Goal: Task Accomplishment & Management: Manage account settings

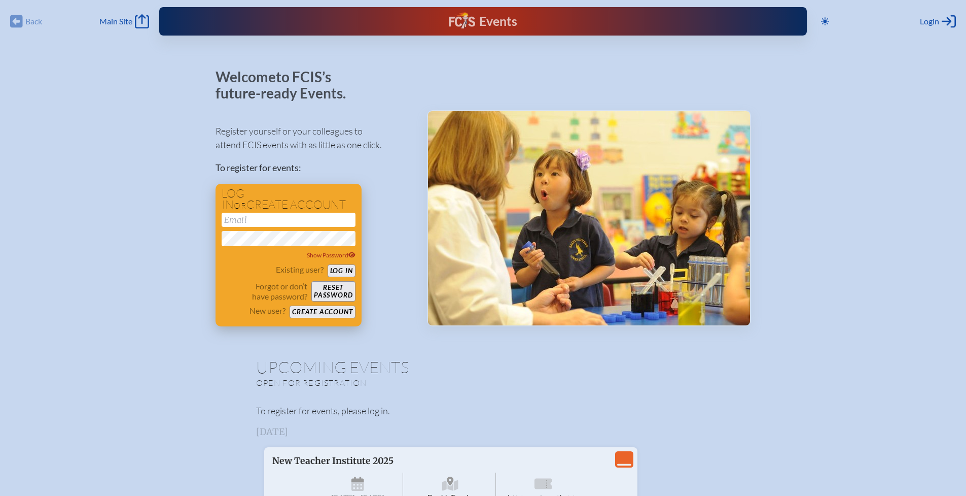
type input "[EMAIL_ADDRESS][DOMAIN_NAME]"
click at [346, 270] on button "Log in" at bounding box center [342, 270] width 28 height 13
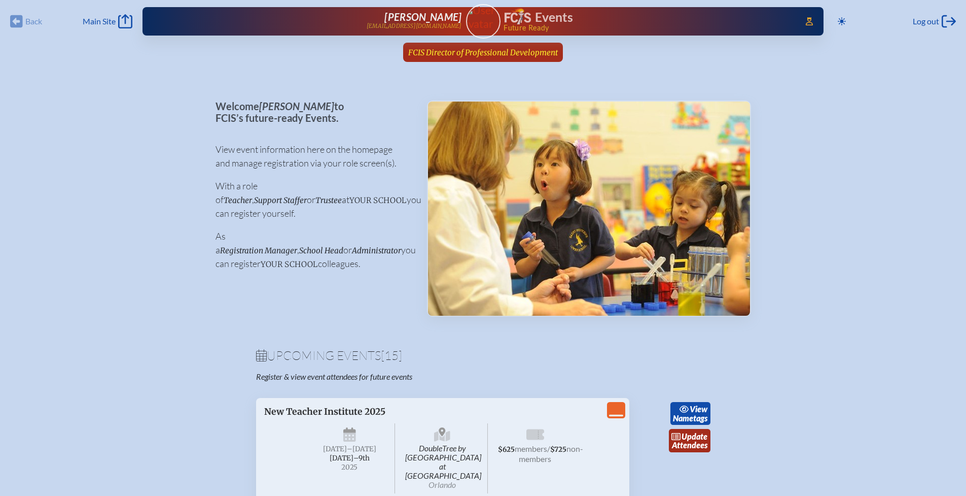
click at [452, 55] on span "FCIS Director of Professional Development" at bounding box center [483, 53] width 150 height 10
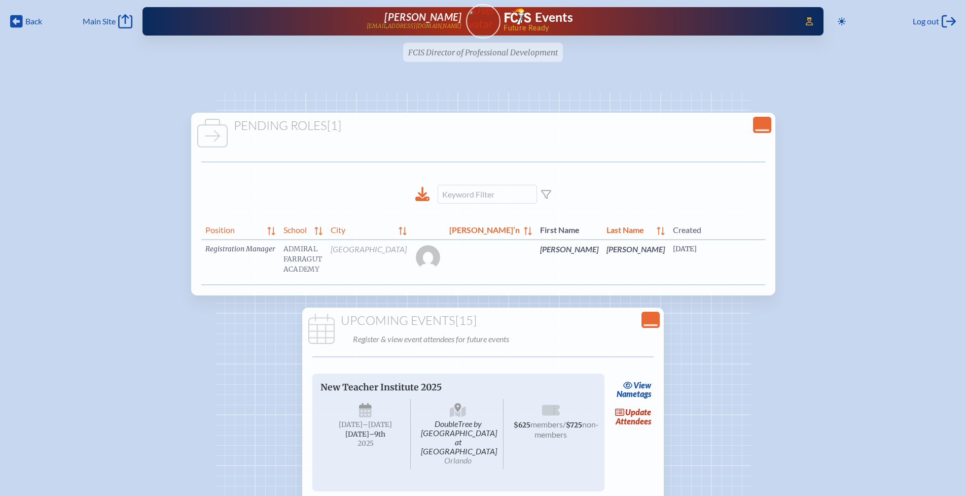
scroll to position [0, 30]
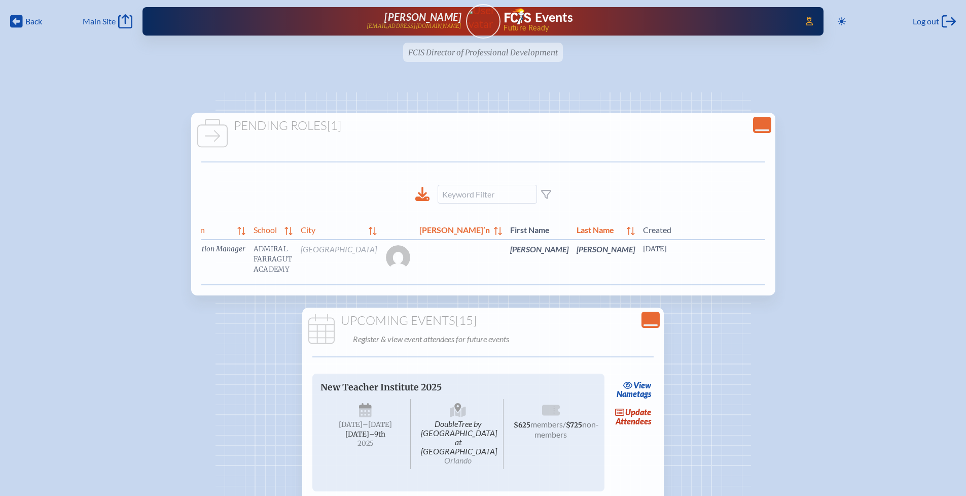
click at [832, 265] on link "edit Person’s Details" at bounding box center [849, 264] width 34 height 32
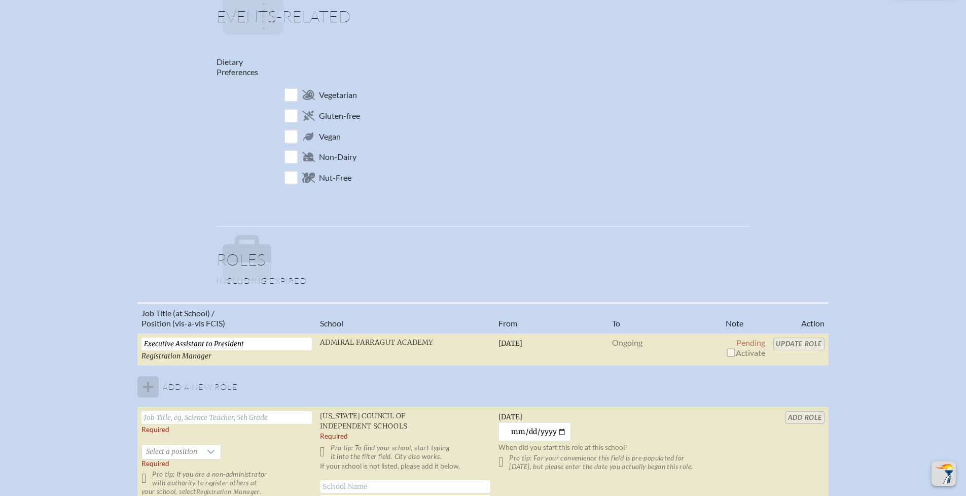
scroll to position [550, 0]
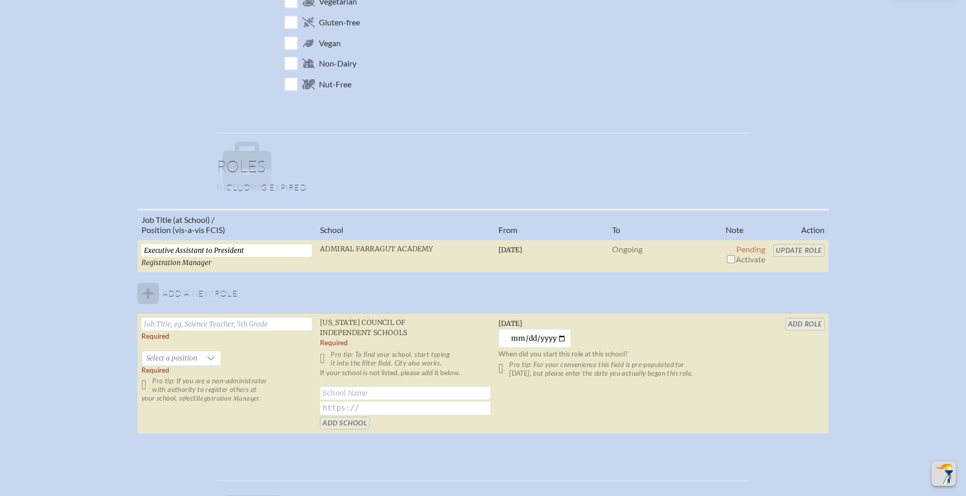
click at [730, 260] on input "checkbox" at bounding box center [731, 259] width 8 height 8
checkbox input "true"
click at [814, 250] on input "Update Role" at bounding box center [799, 250] width 51 height 13
